Goal: Information Seeking & Learning: Understand process/instructions

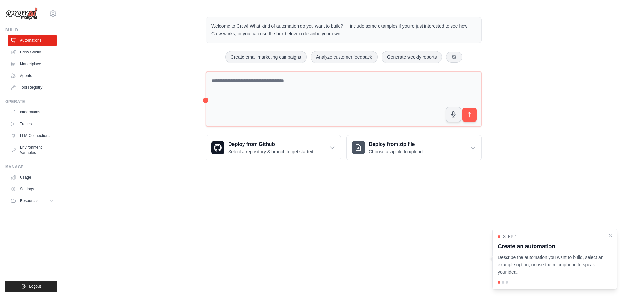
click at [133, 131] on div "Welcome to Crew! What kind of automation do you want to build? I'll include som…" at bounding box center [344, 89] width 563 height 164
drag, startPoint x: 221, startPoint y: 218, endPoint x: 224, endPoint y: 215, distance: 4.1
click at [221, 218] on body "[EMAIL_ADDRESS][DOMAIN_NAME] Settings Build Automations Crew Studio" at bounding box center [312, 148] width 625 height 297
click at [319, 227] on body "[EMAIL_ADDRESS][DOMAIN_NAME] Settings Build Automations Crew Studio" at bounding box center [312, 148] width 625 height 297
click at [77, 211] on body "[EMAIL_ADDRESS][DOMAIN_NAME] Settings Build Automations Crew Studio" at bounding box center [312, 148] width 625 height 297
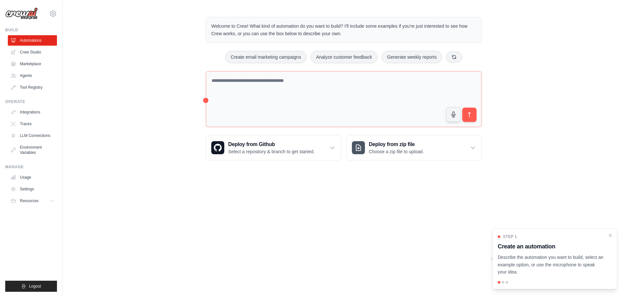
click at [102, 200] on body "[EMAIL_ADDRESS][DOMAIN_NAME] Settings Build Automations Crew Studio" at bounding box center [312, 148] width 625 height 297
click at [29, 50] on link "Crew Studio" at bounding box center [32, 52] width 49 height 10
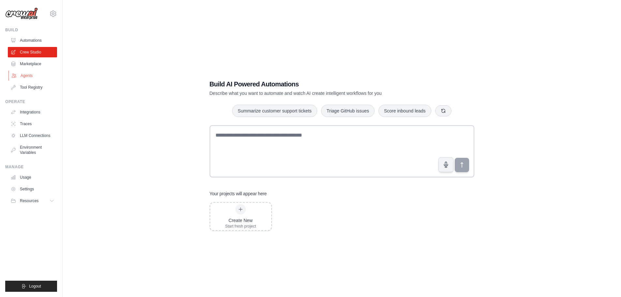
click at [36, 75] on link "Agents" at bounding box center [32, 75] width 49 height 10
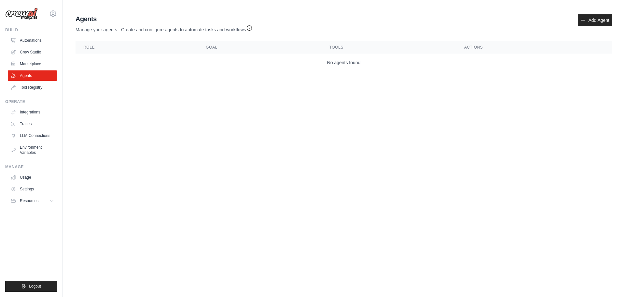
click at [185, 115] on body "[EMAIL_ADDRESS][DOMAIN_NAME] Settings Build Automations Crew Studio" at bounding box center [312, 148] width 625 height 297
click at [229, 122] on body "[EMAIL_ADDRESS][DOMAIN_NAME] Settings Build Automations Crew Studio" at bounding box center [312, 148] width 625 height 297
click at [212, 121] on body "[EMAIL_ADDRESS][DOMAIN_NAME] Settings Build Automations Crew Studio" at bounding box center [312, 148] width 625 height 297
click at [45, 91] on link "Tool Registry" at bounding box center [32, 87] width 49 height 10
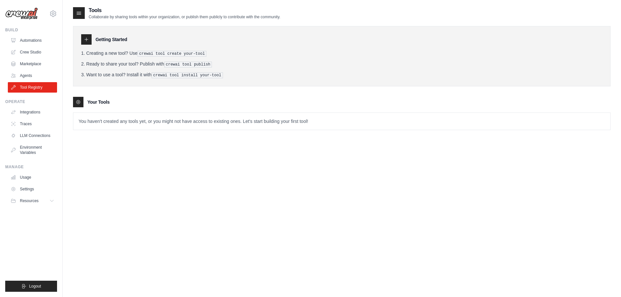
click at [159, 178] on div "Tools Collaborate by sharing tools within your organization, or publish them pu…" at bounding box center [341, 155] width 537 height 297
click at [194, 64] on pre "crewai tool publish" at bounding box center [188, 65] width 48 height 6
click at [193, 74] on pre "crewai tool install your-tool" at bounding box center [186, 75] width 71 height 6
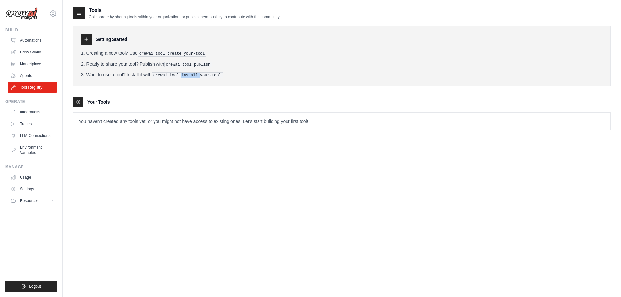
click at [193, 74] on pre "crewai tool install your-tool" at bounding box center [186, 75] width 71 height 6
click at [180, 157] on div "Tools Collaborate by sharing tools within your organization, or publish them pu…" at bounding box center [341, 155] width 537 height 297
click at [24, 76] on link "Agents" at bounding box center [32, 75] width 49 height 10
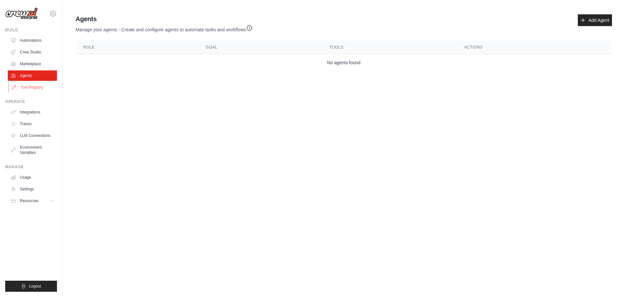
click at [28, 85] on link "Tool Registry" at bounding box center [32, 87] width 49 height 10
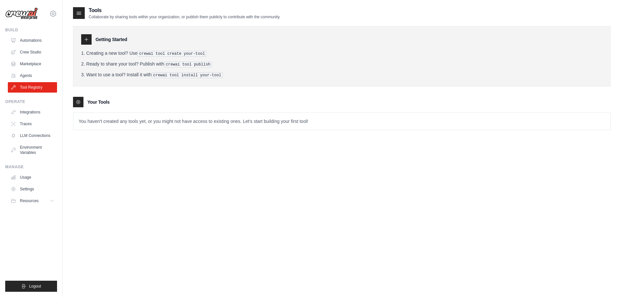
click at [396, 191] on div "Tools Collaborate by sharing tools within your organization, or publish them pu…" at bounding box center [341, 155] width 537 height 297
click at [248, 113] on p "You haven't created any tools yet, or you might not have access to existing one…" at bounding box center [341, 121] width 537 height 17
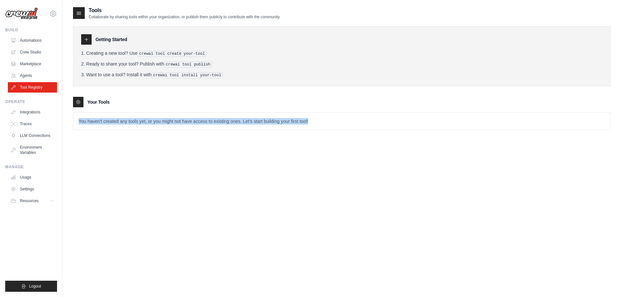
click at [248, 113] on p "You haven't created any tools yet, or you might not have access to existing one…" at bounding box center [341, 121] width 537 height 17
click at [17, 37] on link "Automations" at bounding box center [32, 40] width 49 height 10
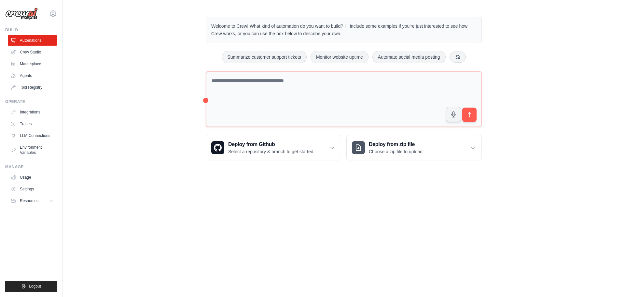
click at [156, 59] on div "Welcome to Crew! What kind of automation do you want to build? I'll include som…" at bounding box center [344, 89] width 563 height 164
click at [305, 200] on body "[EMAIL_ADDRESS][DOMAIN_NAME] Settings Build Automations Crew Studio" at bounding box center [312, 148] width 625 height 297
click at [353, 28] on p "Welcome to Crew! What kind of automation do you want to build? I'll include som…" at bounding box center [343, 29] width 265 height 15
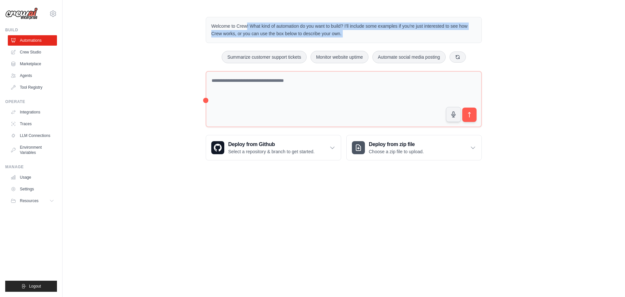
click at [353, 28] on p "Welcome to Crew! What kind of automation do you want to build? I'll include som…" at bounding box center [343, 29] width 265 height 15
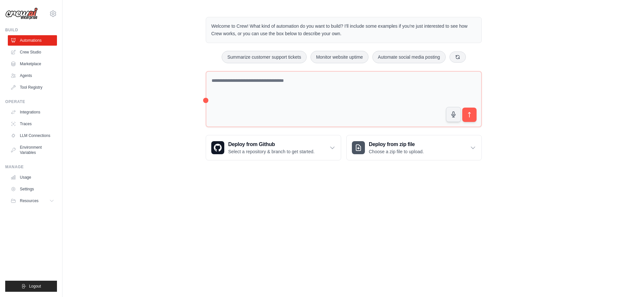
click at [284, 215] on body "[EMAIL_ADDRESS][DOMAIN_NAME] Settings Build Automations Crew Studio" at bounding box center [312, 148] width 625 height 297
click at [46, 52] on link "Crew Studio" at bounding box center [32, 52] width 49 height 10
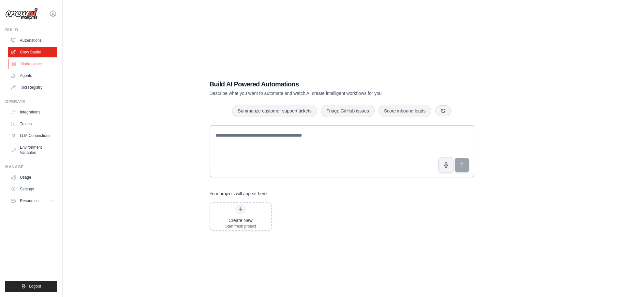
click at [42, 64] on link "Marketplace" at bounding box center [32, 64] width 49 height 10
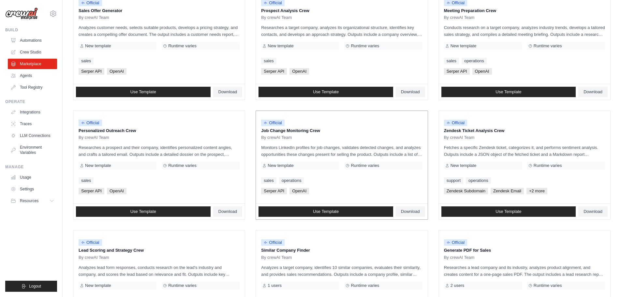
scroll to position [307, 0]
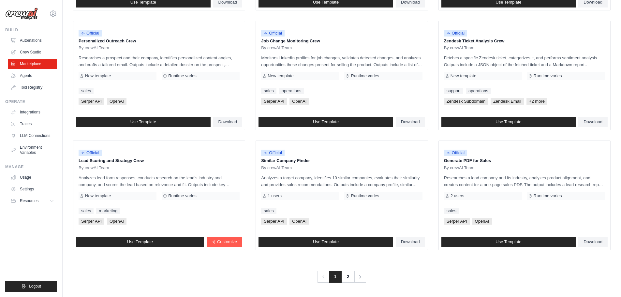
click at [235, 273] on div "Previous 1 2 Next" at bounding box center [341, 273] width 537 height 20
click at [91, 161] on p "Lead Scoring and Strategy Crew" at bounding box center [159, 160] width 161 height 7
click at [350, 277] on link "2" at bounding box center [348, 277] width 13 height 12
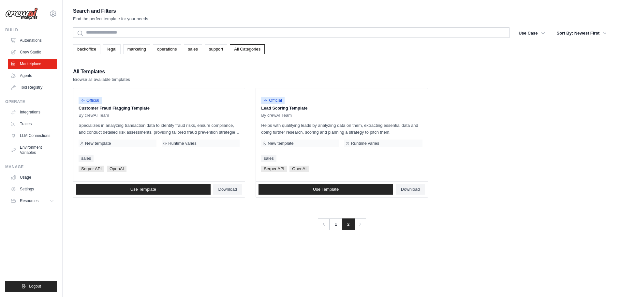
click at [270, 234] on div "Search and Filters Find the perfect template for your needs Search Use Case bac…" at bounding box center [341, 155] width 537 height 297
click at [279, 232] on div "Search and Filters Find the perfect template for your needs Search Use Case bac…" at bounding box center [341, 155] width 537 height 297
click at [294, 229] on div "Previous 1 2 Next" at bounding box center [341, 220] width 537 height 20
click at [282, 231] on div "Search and Filters Find the perfect template for your needs Search Use Case bac…" at bounding box center [341, 155] width 537 height 297
click at [333, 220] on link "1" at bounding box center [336, 224] width 13 height 12
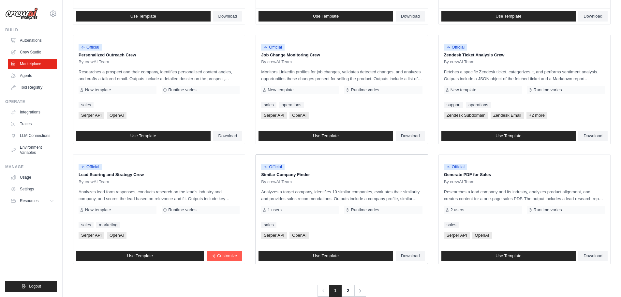
scroll to position [307, 0]
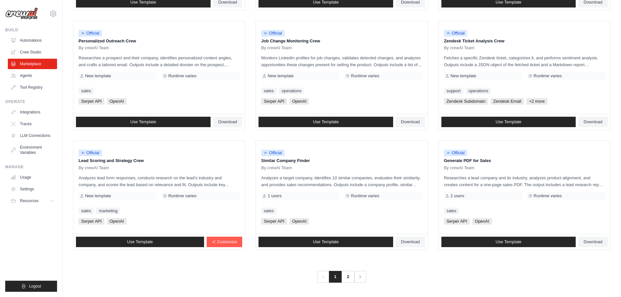
click at [202, 279] on div "Previous 1 2 Next" at bounding box center [341, 273] width 537 height 20
click at [186, 240] on link "Use Template" at bounding box center [140, 242] width 128 height 10
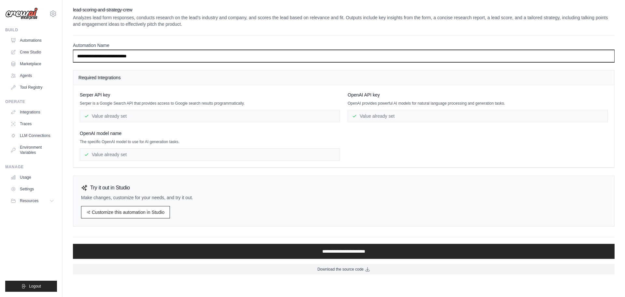
click at [133, 58] on input "**********" at bounding box center [344, 56] width 542 height 12
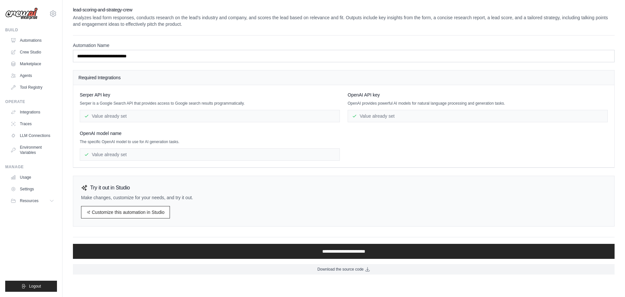
click at [210, 22] on p "Analyzes lead form responses, conducts research on the lead's industry and comp…" at bounding box center [344, 20] width 542 height 13
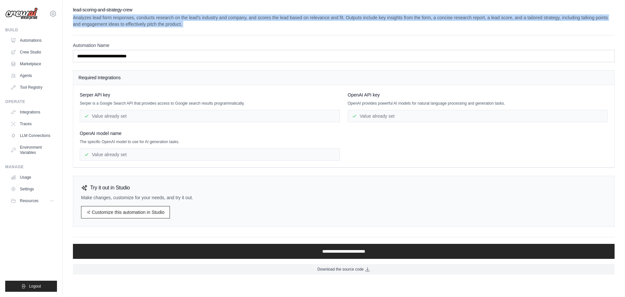
click at [210, 22] on p "Analyzes lead form responses, conducts research on the lead's industry and comp…" at bounding box center [344, 20] width 542 height 13
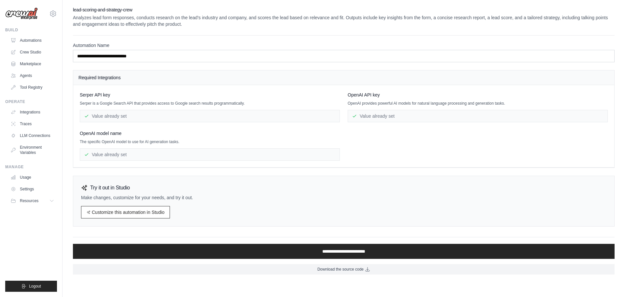
click at [220, 31] on div "**********" at bounding box center [344, 141] width 542 height 268
click at [235, 21] on p "Analyzes lead form responses, conducts research on the lead's industry and comp…" at bounding box center [344, 20] width 542 height 13
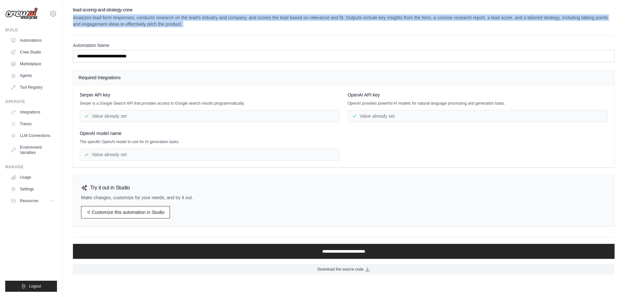
click at [235, 21] on p "Analyzes lead form responses, conducts research on the lead's industry and comp…" at bounding box center [344, 20] width 542 height 13
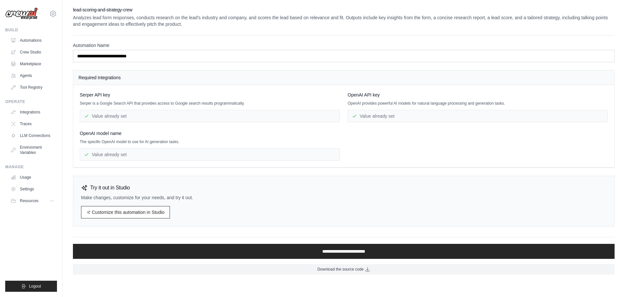
click at [293, 31] on div "**********" at bounding box center [344, 141] width 542 height 268
click at [438, 30] on div "**********" at bounding box center [344, 141] width 542 height 268
click at [30, 51] on link "Crew Studio" at bounding box center [32, 52] width 49 height 10
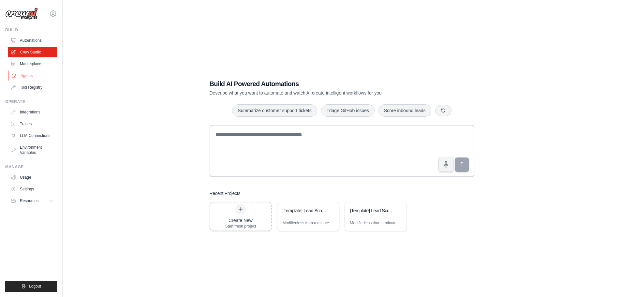
click at [32, 71] on link "Agents" at bounding box center [32, 75] width 49 height 10
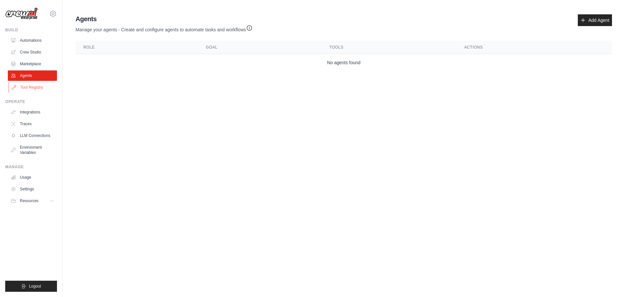
click at [37, 90] on link "Tool Registry" at bounding box center [32, 87] width 49 height 10
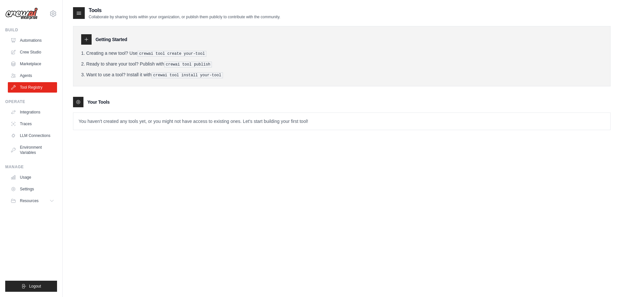
click at [298, 149] on div "Tools Collaborate by sharing tools within your organization, or publish them pu…" at bounding box center [341, 155] width 537 height 297
click at [334, 160] on div "Tools Collaborate by sharing tools within your organization, or publish them pu…" at bounding box center [341, 155] width 537 height 297
click at [138, 76] on li "Want to use a tool? Install it with crewai tool install your-tool" at bounding box center [341, 74] width 521 height 7
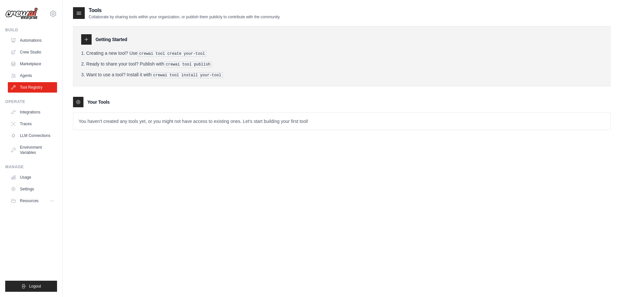
click at [142, 122] on p "You haven't created any tools yet, or you might not have access to existing one…" at bounding box center [341, 121] width 537 height 17
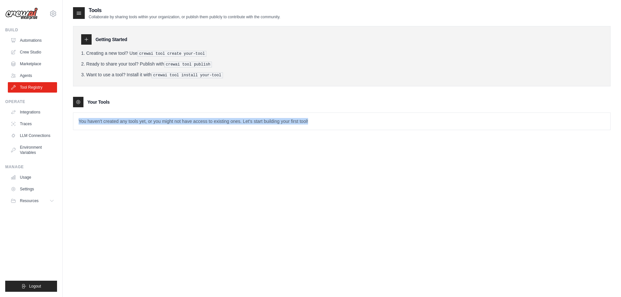
click at [142, 122] on p "You haven't created any tools yet, or you might not have access to existing one…" at bounding box center [341, 121] width 537 height 17
click at [148, 152] on div "Tools Collaborate by sharing tools within your organization, or publish them pu…" at bounding box center [341, 155] width 537 height 297
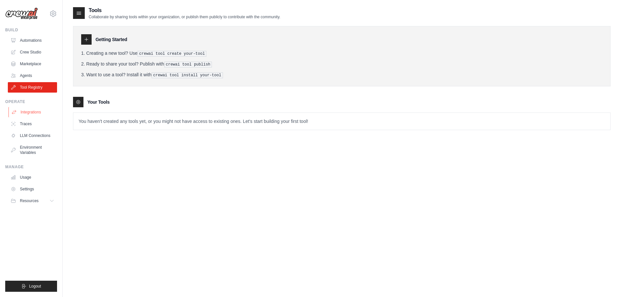
click at [33, 112] on link "Integrations" at bounding box center [32, 112] width 49 height 10
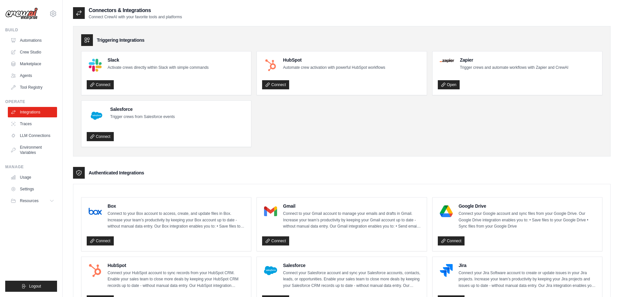
click at [322, 130] on ul "Slack Activate crews directly within Slack with simple commands Connect HubSpot…" at bounding box center [341, 99] width 521 height 96
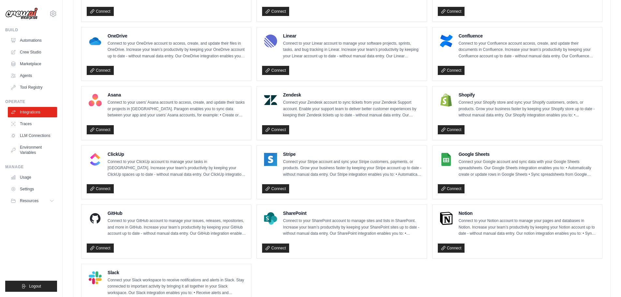
scroll to position [391, 0]
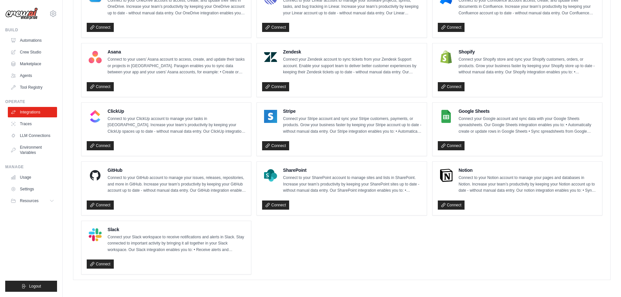
click at [327, 251] on ul "Box Connect to your Box account to access, create, and update files in Box. Inc…" at bounding box center [341, 40] width 521 height 468
click at [345, 243] on ul "Box Connect to your Box account to access, create, and update files in Box. Inc…" at bounding box center [341, 40] width 521 height 468
click at [25, 119] on link "Traces" at bounding box center [32, 124] width 49 height 10
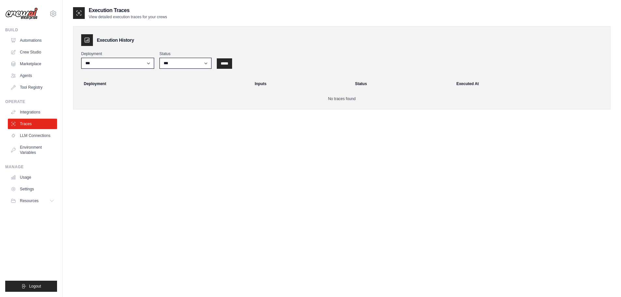
click at [160, 167] on div "Execution Traces View detailed execution traces for your crews Execution Histor…" at bounding box center [341, 155] width 537 height 297
click at [39, 136] on link "LLM Connections" at bounding box center [32, 135] width 49 height 10
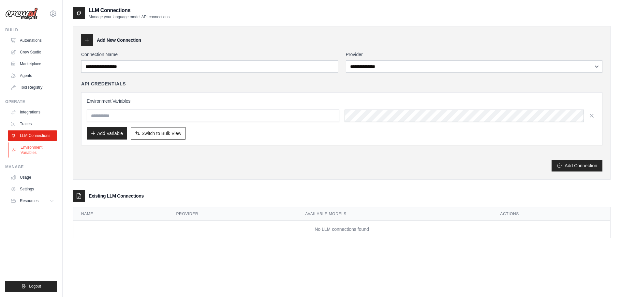
click at [23, 148] on link "Environment Variables" at bounding box center [32, 150] width 49 height 16
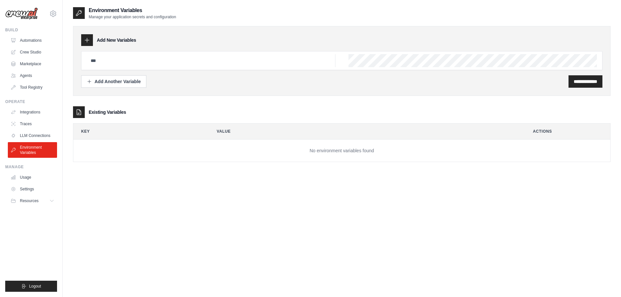
click at [195, 208] on div "**********" at bounding box center [341, 155] width 537 height 297
click at [471, 199] on div "**********" at bounding box center [341, 155] width 537 height 297
